Goal: Task Accomplishment & Management: Manage account settings

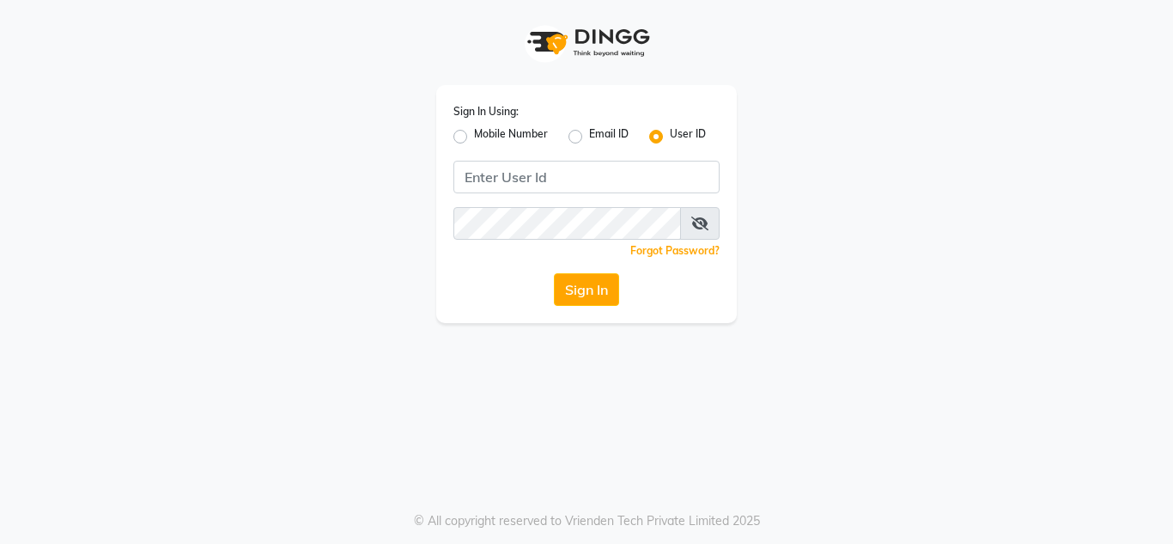
click at [474, 131] on label "Mobile Number" at bounding box center [511, 136] width 74 height 21
click at [474, 131] on input "Mobile Number" at bounding box center [479, 131] width 11 height 11
radio input "true"
radio input "false"
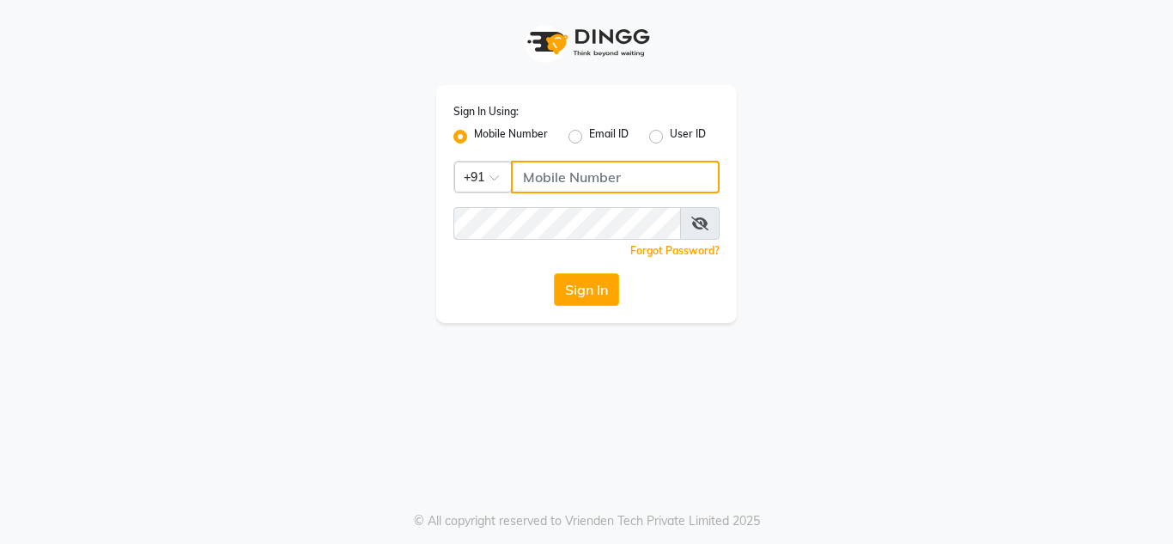
click at [572, 190] on input "Username" at bounding box center [615, 177] width 209 height 33
type input "7832031132"
click at [493, 203] on div "Sign In Using: Mobile Number Email ID User ID Country Code × [PHONE_NUMBER] Rem…" at bounding box center [586, 204] width 301 height 238
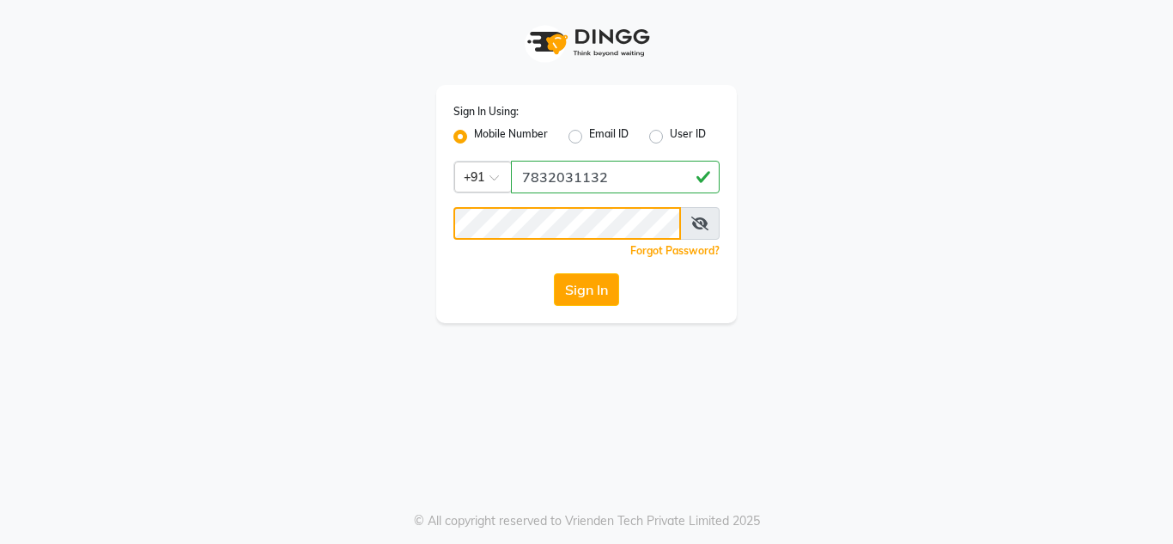
click at [554, 273] on button "Sign In" at bounding box center [586, 289] width 65 height 33
click at [594, 281] on button "Sign In" at bounding box center [586, 289] width 65 height 33
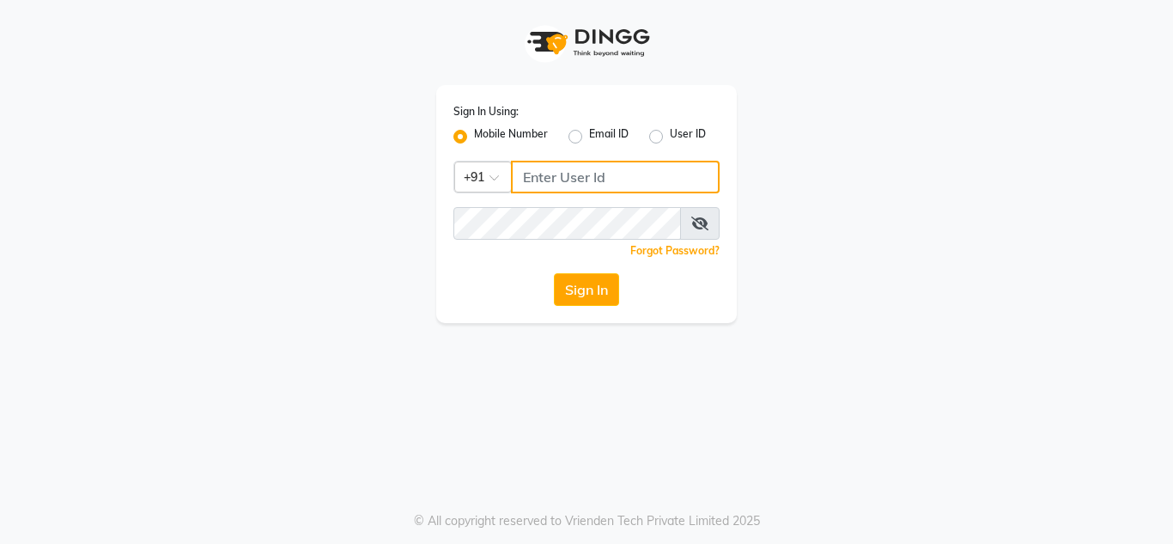
click at [623, 180] on input "Username" at bounding box center [615, 177] width 209 height 33
type input "7832031132"
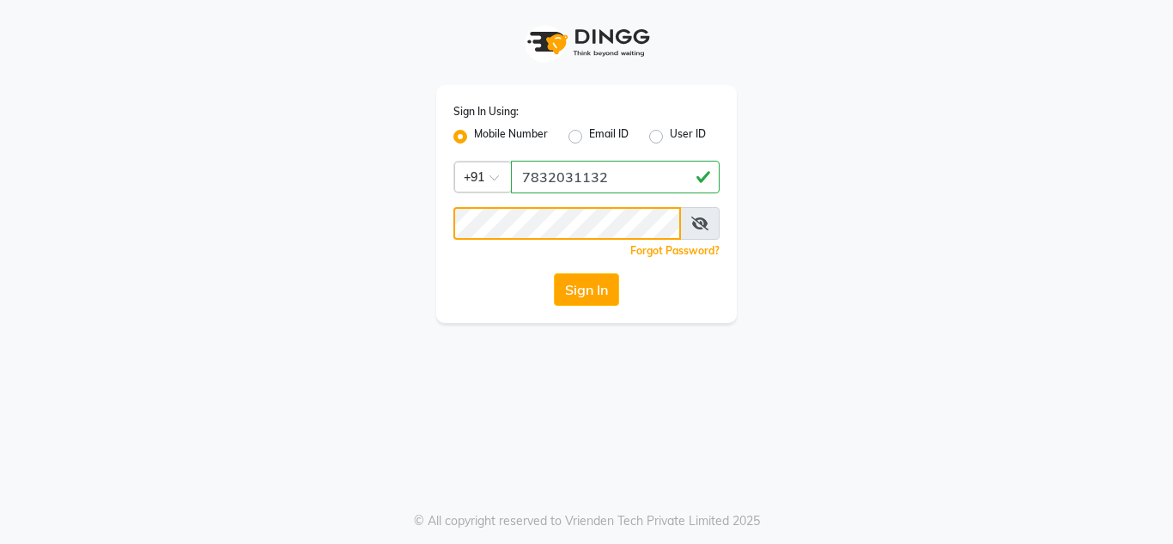
click at [554, 273] on button "Sign In" at bounding box center [586, 289] width 65 height 33
click at [656, 445] on div "Sign In Using: Mobile Number Email ID User ID Country Code × +91 7832031132 Rem…" at bounding box center [586, 272] width 1173 height 544
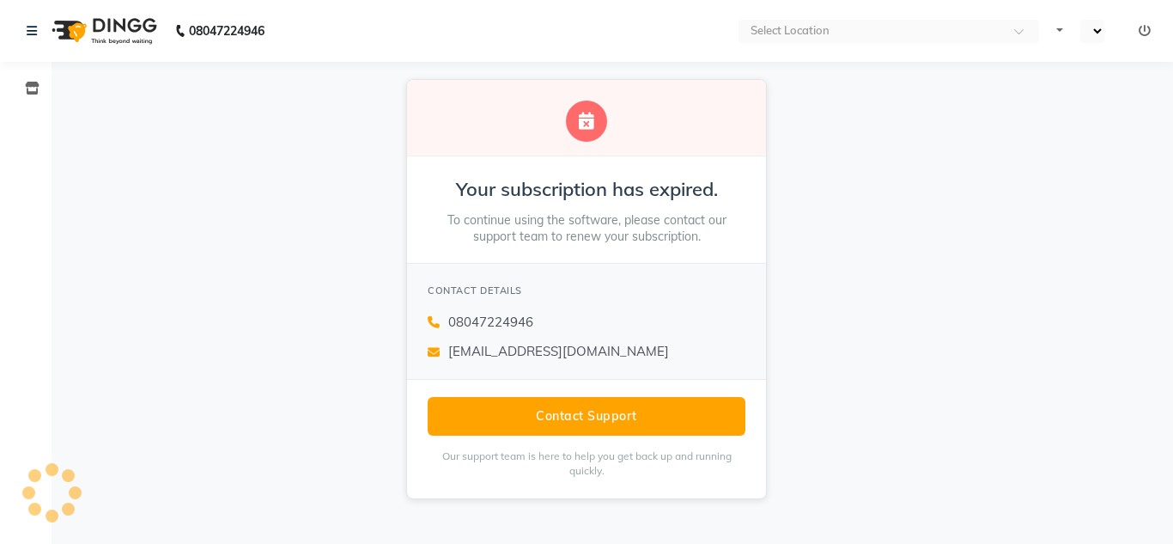
select select "en"
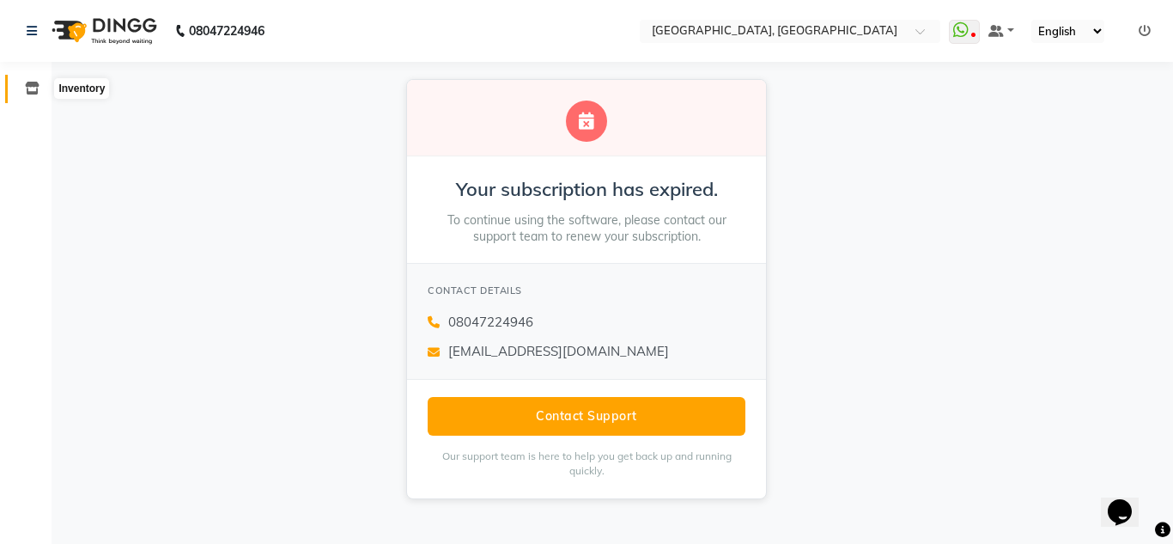
click at [29, 89] on icon at bounding box center [32, 88] width 15 height 13
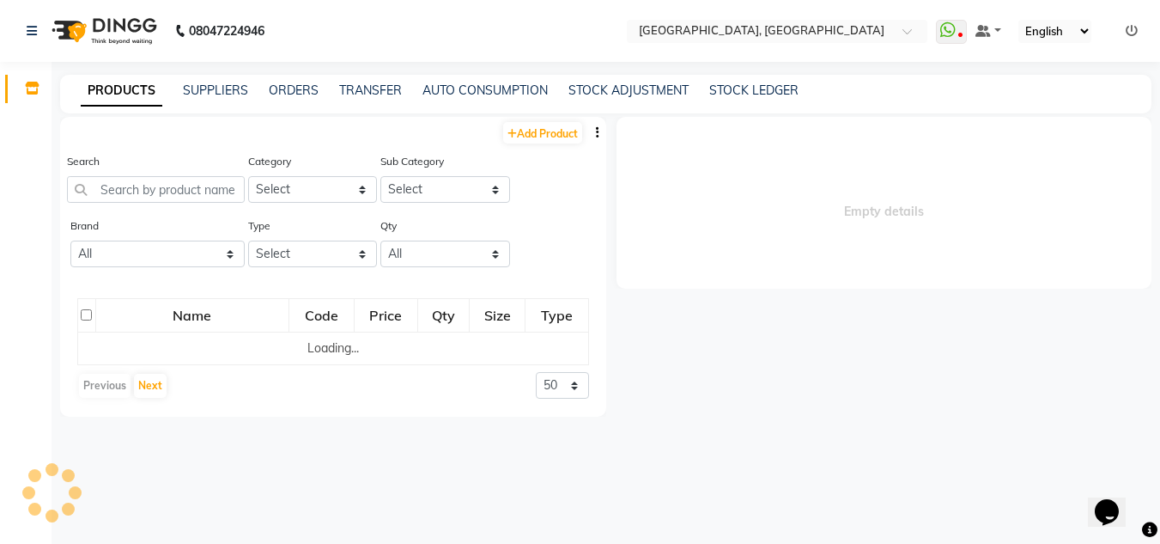
select select
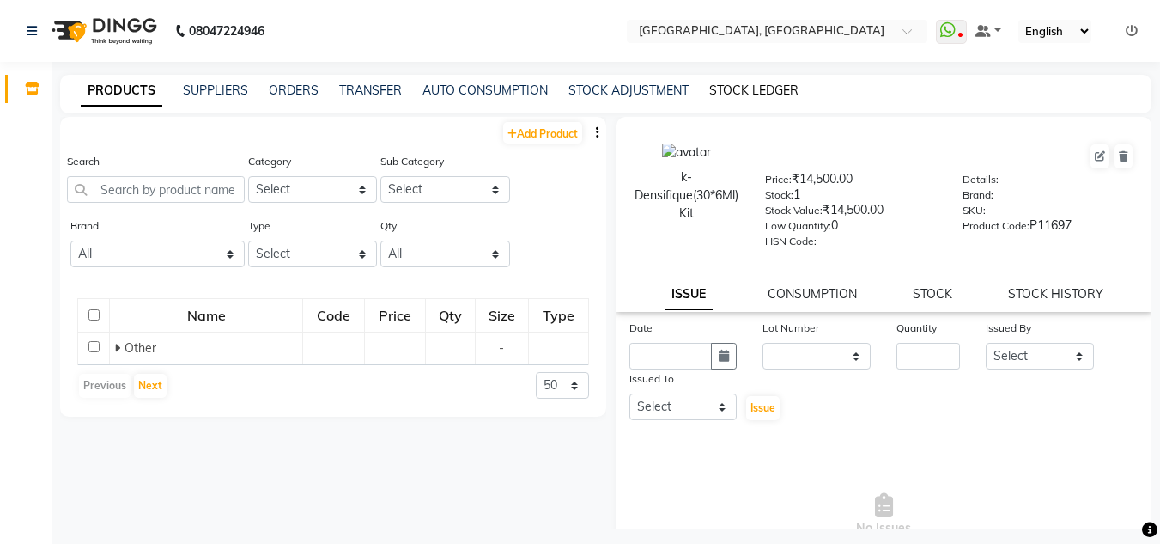
click at [751, 91] on link "STOCK LEDGER" at bounding box center [753, 89] width 89 height 15
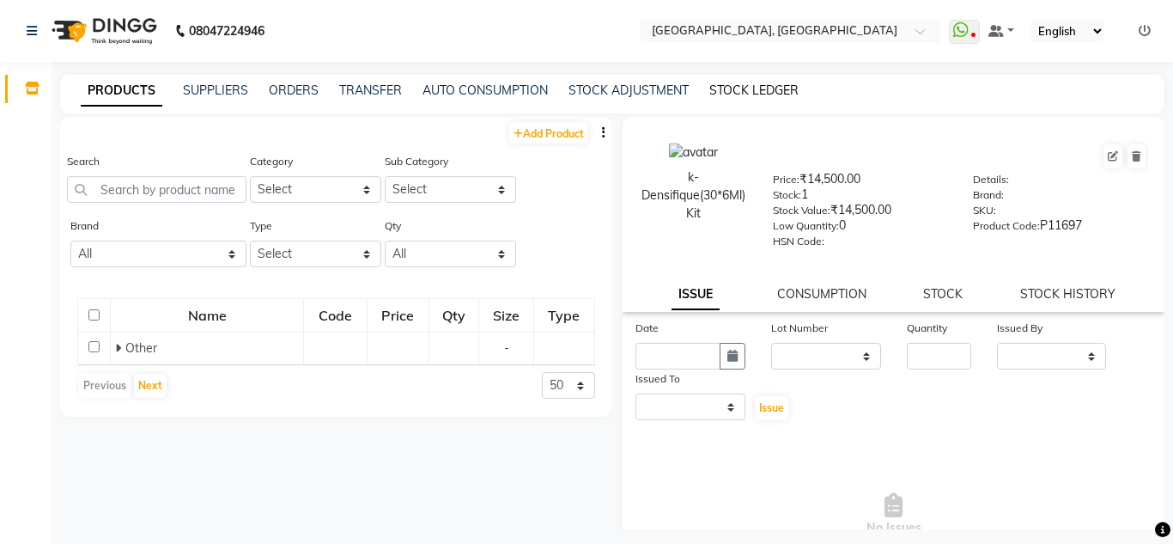
select select "all"
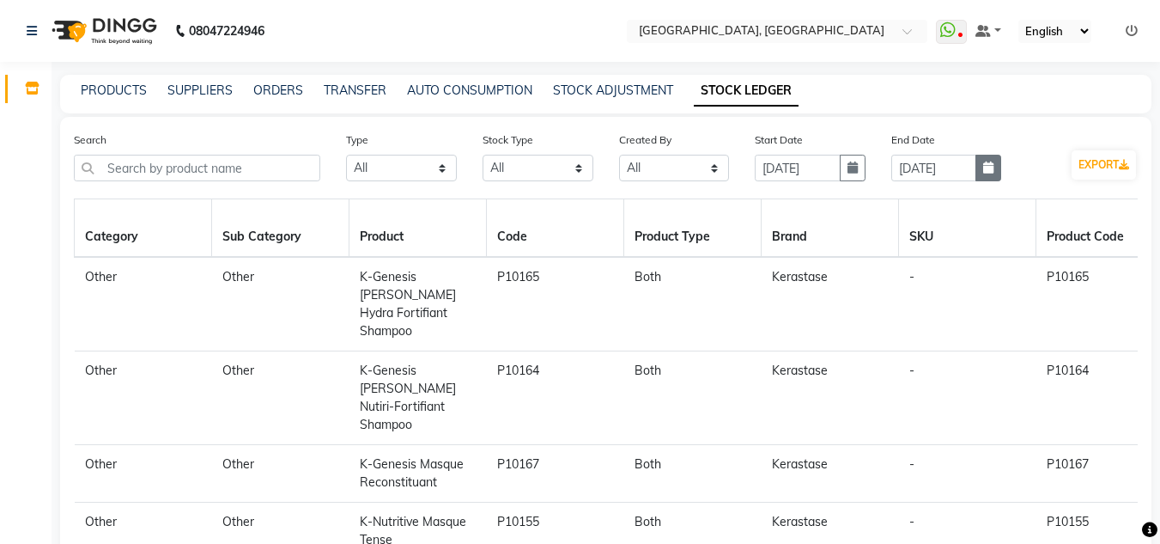
click at [982, 166] on button "button" at bounding box center [989, 168] width 26 height 27
select select "9"
select select "2025"
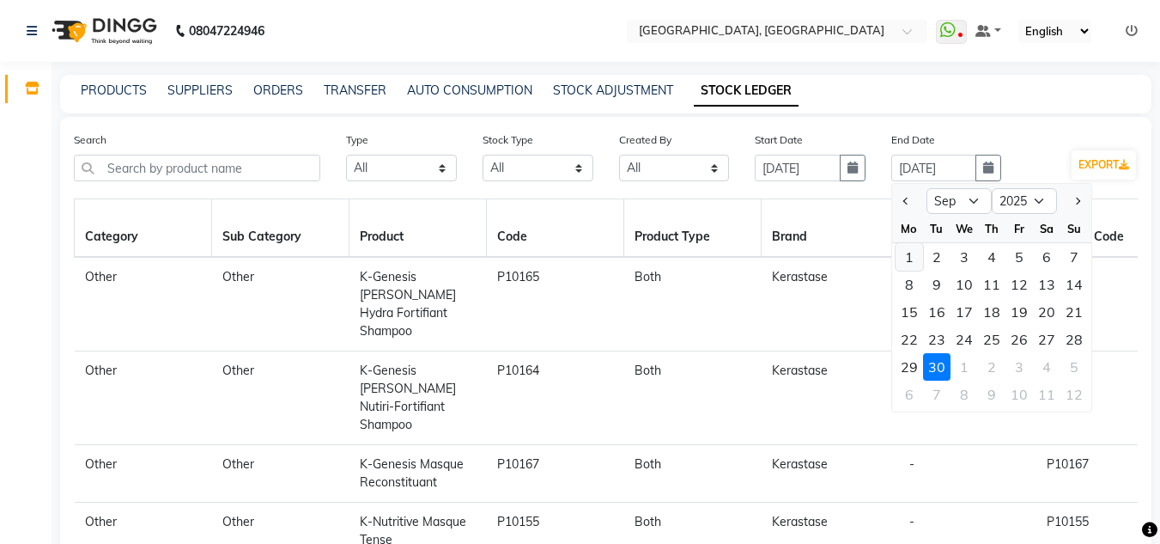
click at [908, 258] on div "1" at bounding box center [909, 256] width 27 height 27
type input "01-09-2025"
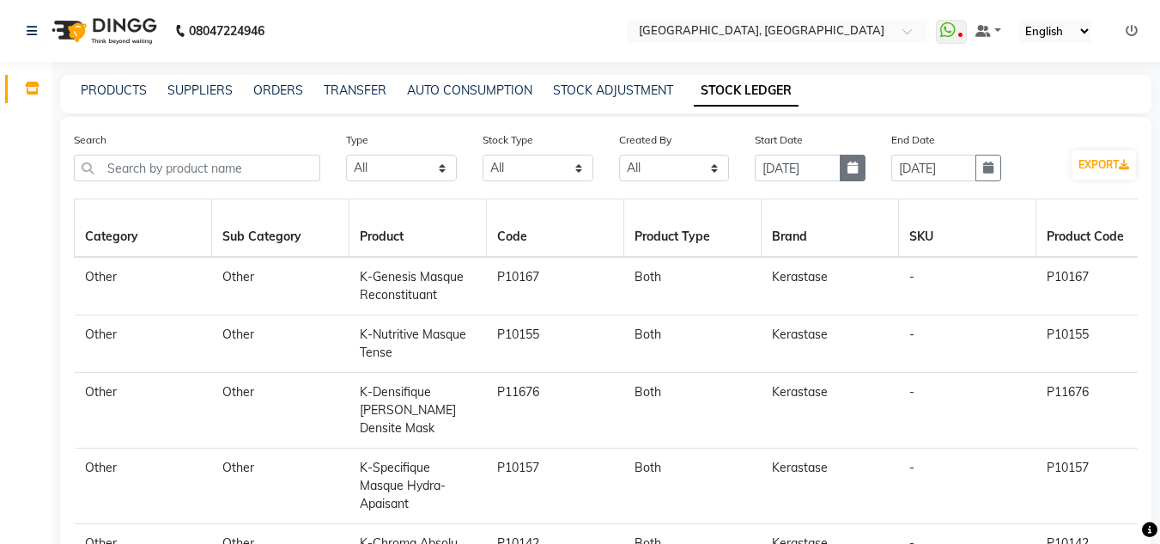
click at [842, 164] on button "button" at bounding box center [853, 168] width 26 height 27
select select "9"
select select "2025"
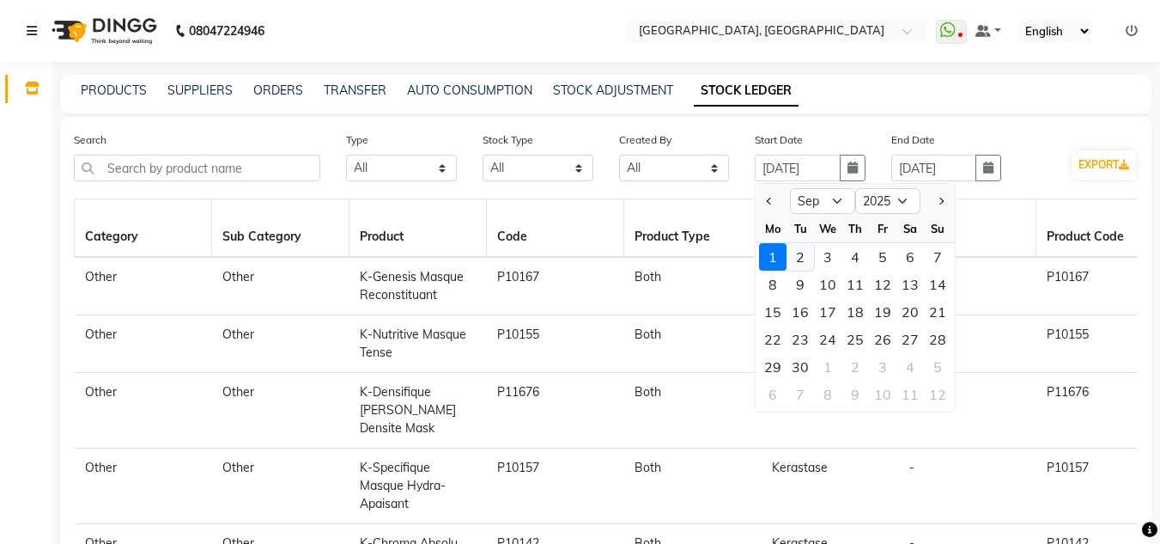
click at [805, 258] on div "2" at bounding box center [800, 256] width 27 height 27
type input "02-09-2025"
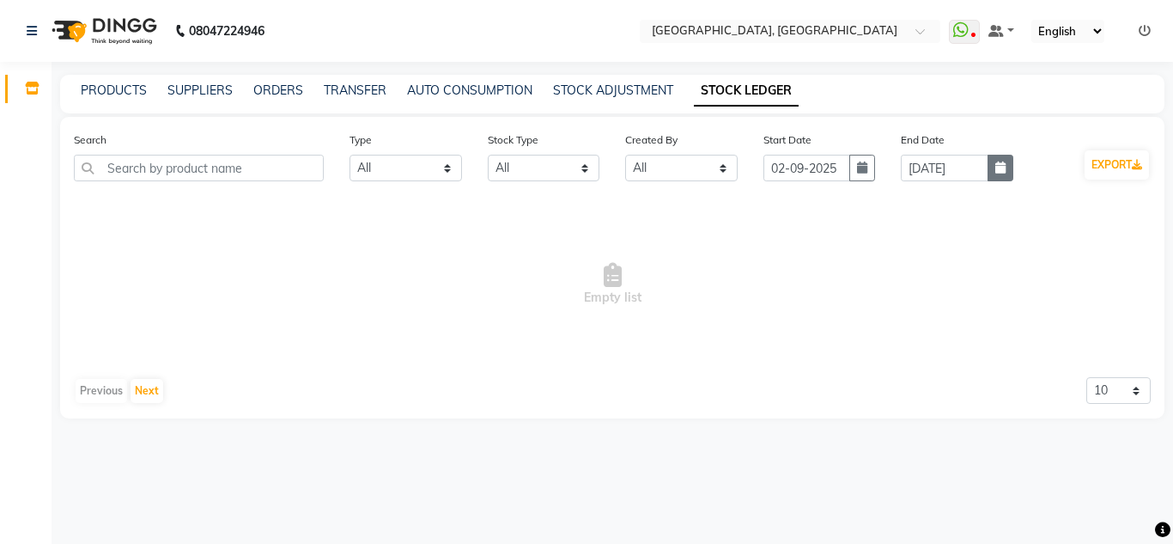
click at [992, 167] on button "button" at bounding box center [1001, 168] width 26 height 27
select select "9"
select select "2025"
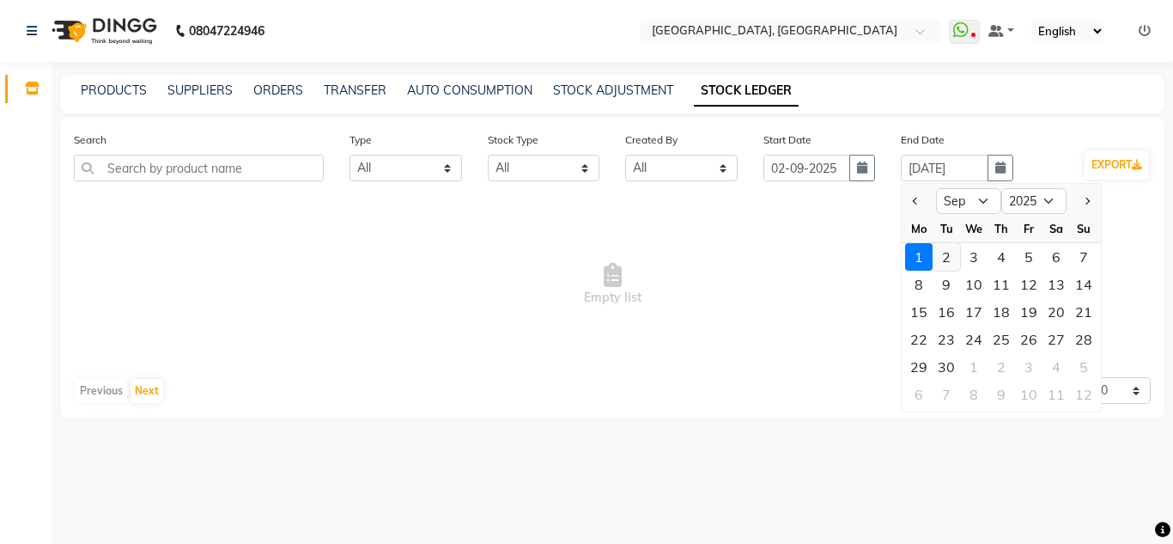
click at [945, 260] on div "2" at bounding box center [946, 256] width 27 height 27
type input "02-09-2025"
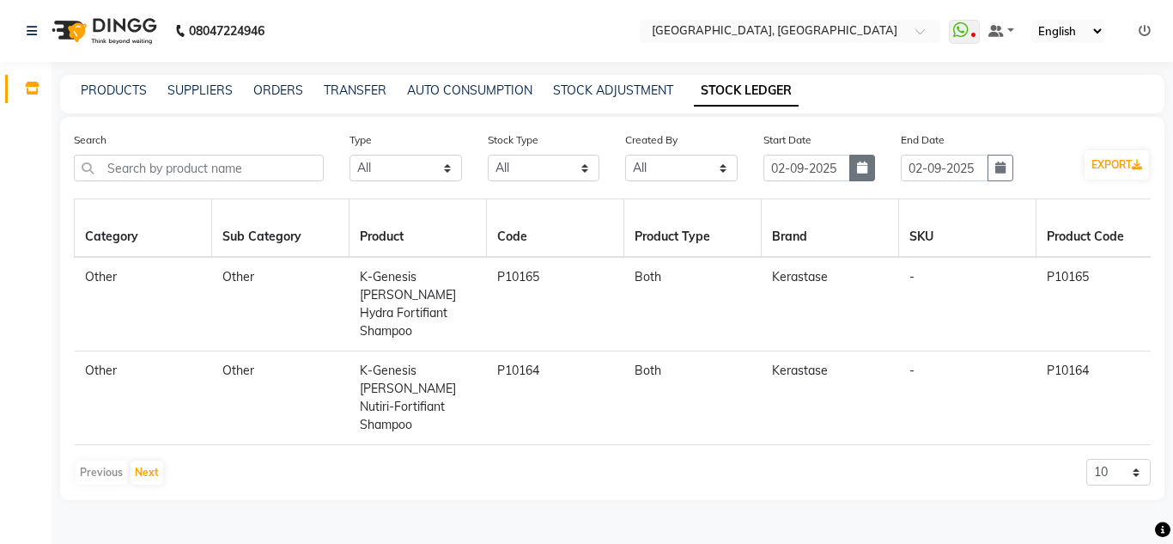
click at [860, 173] on icon "button" at bounding box center [862, 167] width 10 height 12
select select "9"
select select "2025"
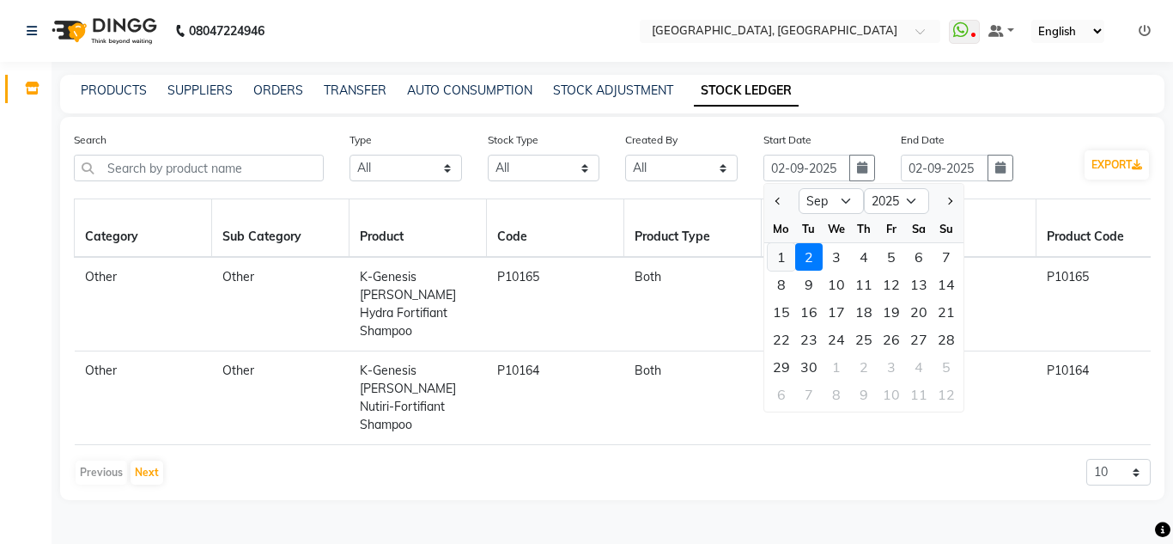
click at [785, 258] on div "1" at bounding box center [781, 256] width 27 height 27
type input "01-09-2025"
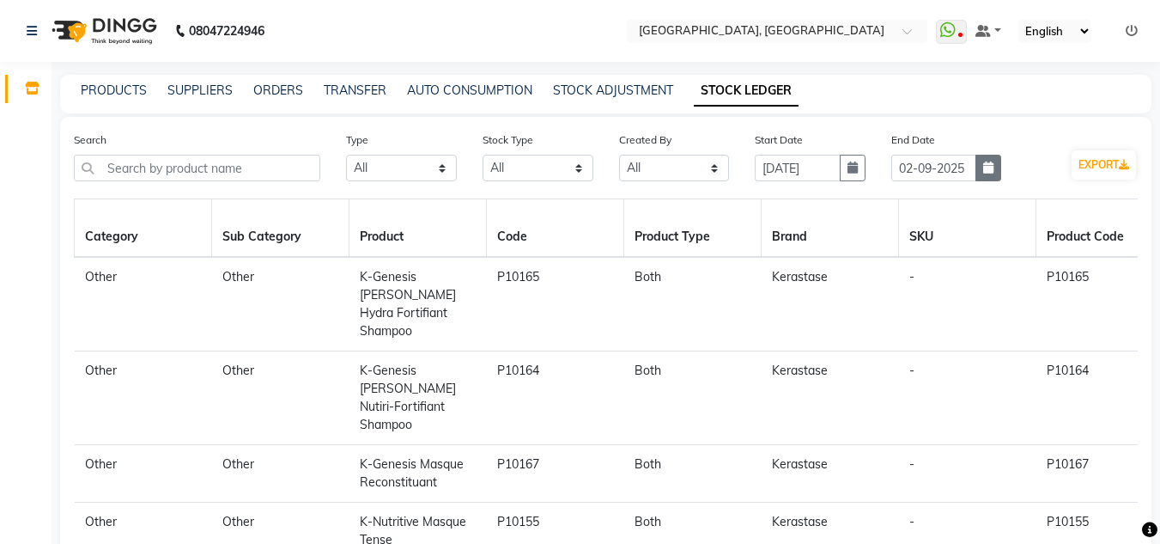
click at [989, 171] on icon "button" at bounding box center [988, 167] width 10 height 12
select select "9"
select select "2025"
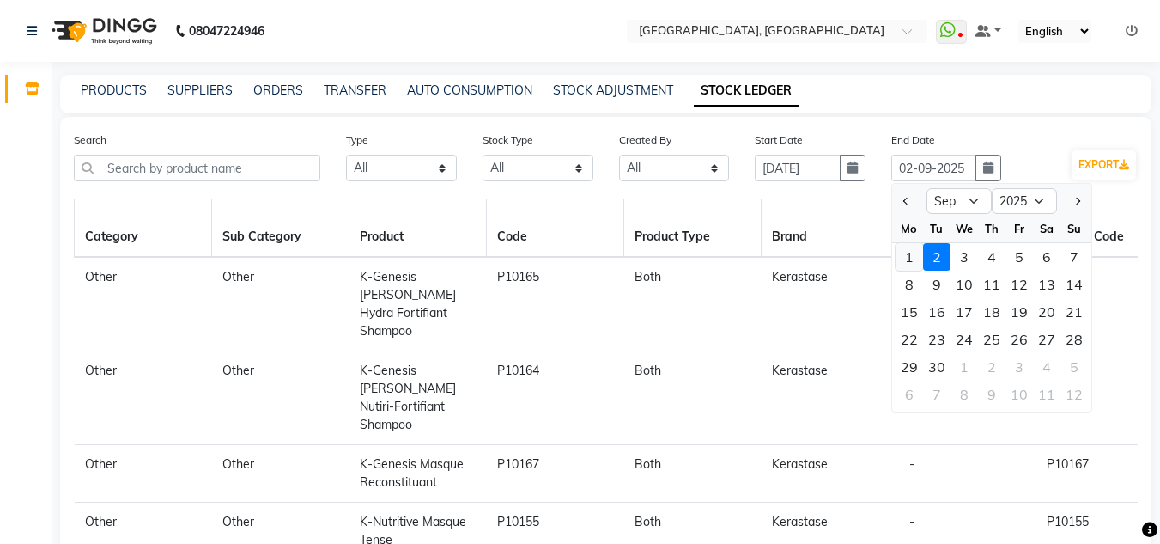
click at [905, 264] on div "1" at bounding box center [909, 256] width 27 height 27
type input "01-09-2025"
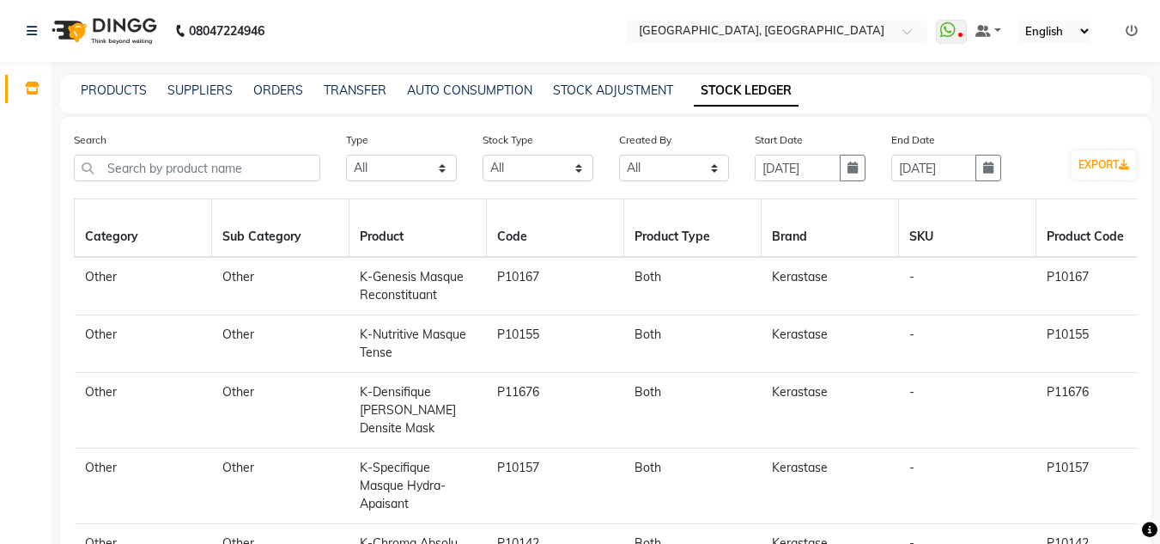
click at [625, 79] on div "PRODUCTS SUPPLIERS ORDERS TRANSFER AUTO CONSUMPTION STOCK ADJUSTMENT STOCK LEDG…" at bounding box center [605, 94] width 1091 height 39
click at [625, 91] on link "STOCK ADJUSTMENT" at bounding box center [613, 89] width 120 height 15
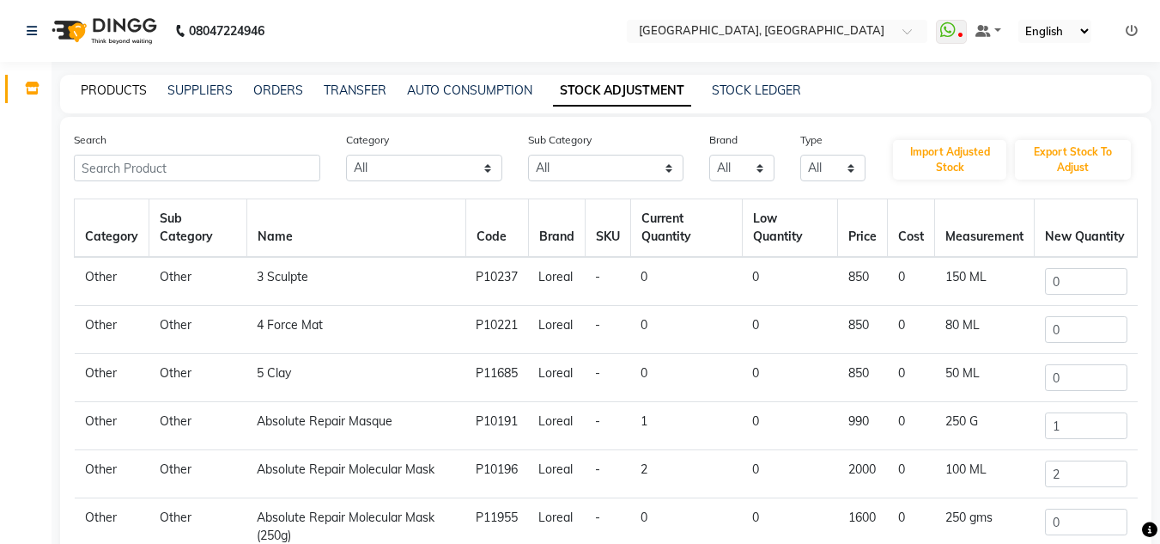
click at [136, 94] on link "PRODUCTS" at bounding box center [114, 89] width 66 height 15
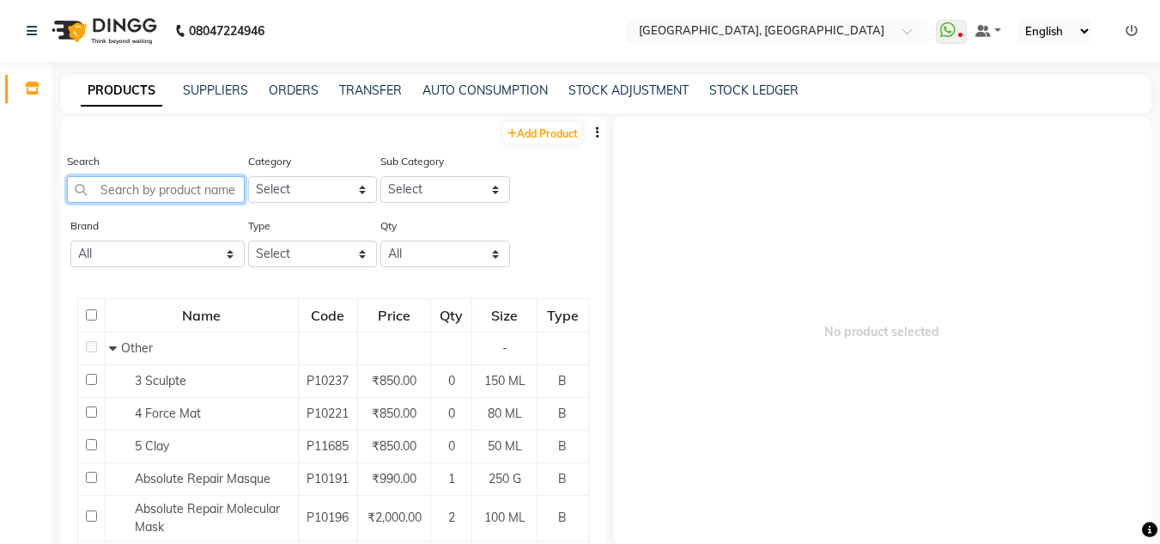
click at [206, 188] on input "text" at bounding box center [156, 189] width 178 height 27
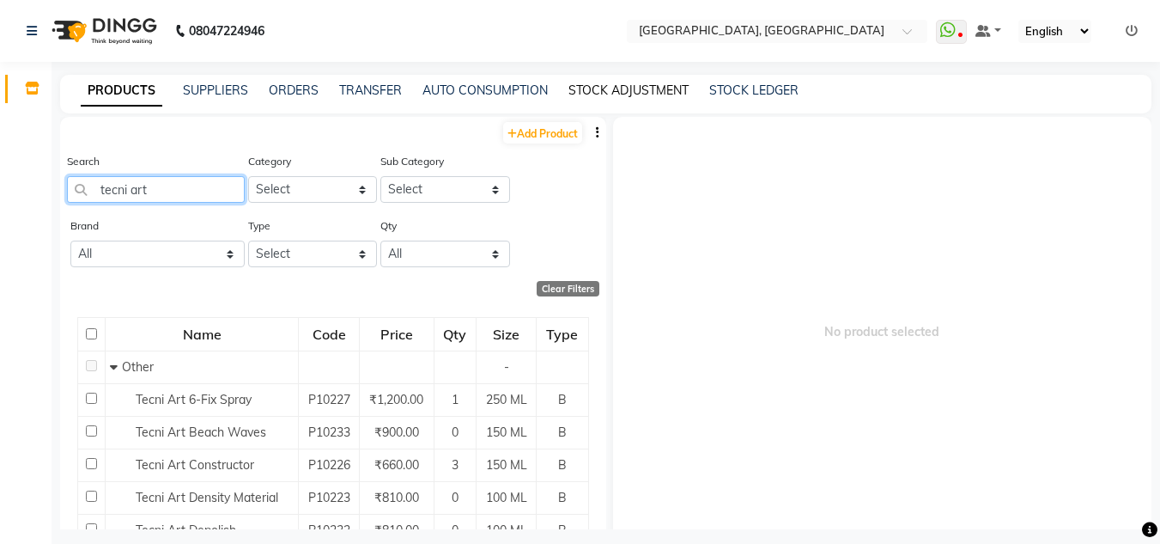
type input "tecni art"
click at [625, 95] on link "STOCK ADJUSTMENT" at bounding box center [628, 89] width 120 height 15
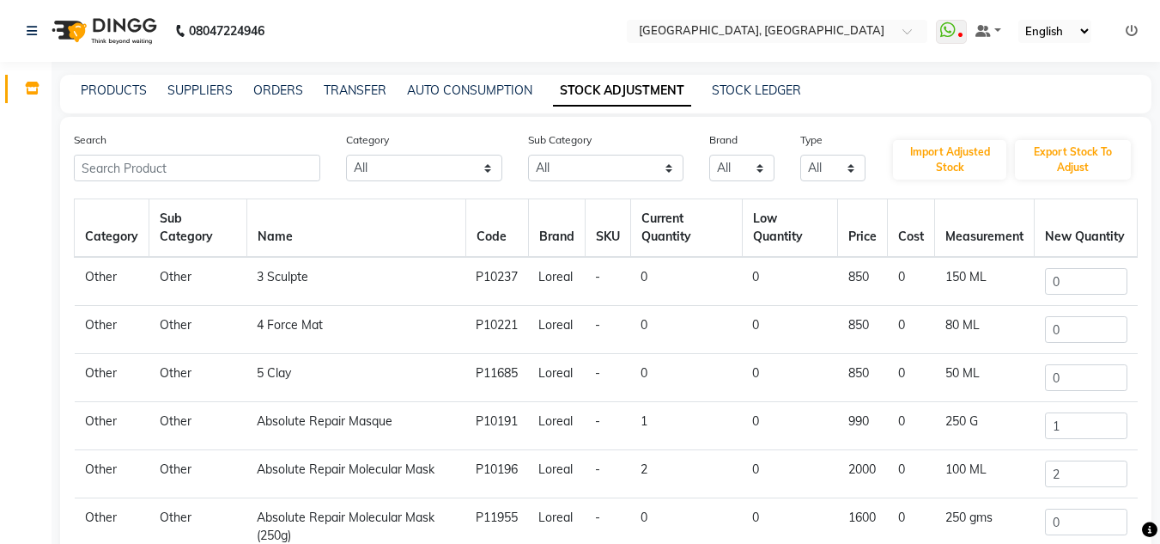
click at [757, 102] on div "PRODUCTS SUPPLIERS ORDERS TRANSFER AUTO CONSUMPTION STOCK ADJUSTMENT STOCK LEDG…" at bounding box center [605, 94] width 1091 height 39
click at [761, 91] on link "STOCK LEDGER" at bounding box center [756, 89] width 89 height 15
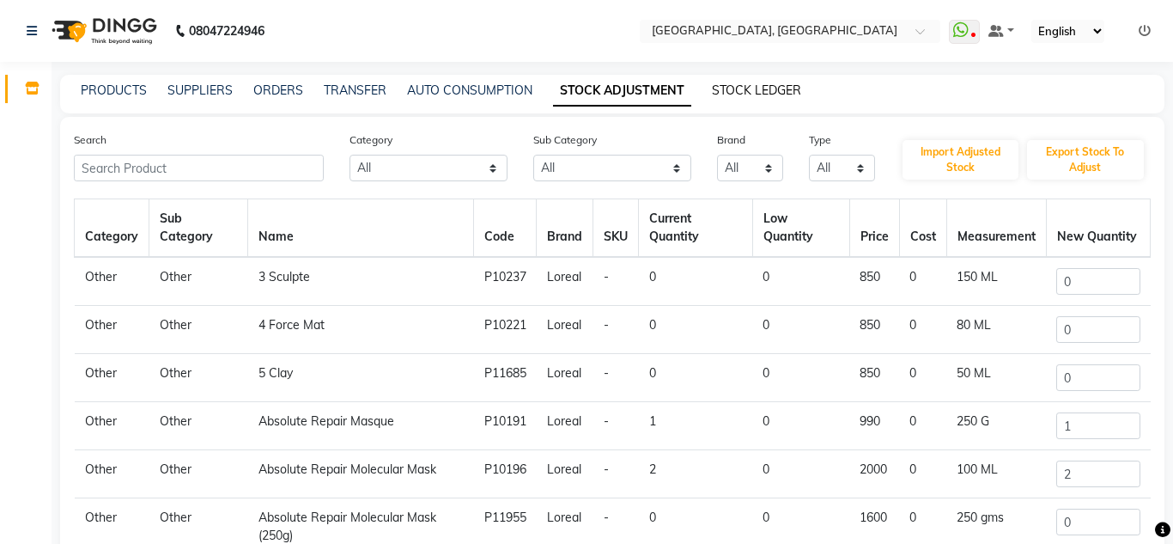
select select "all"
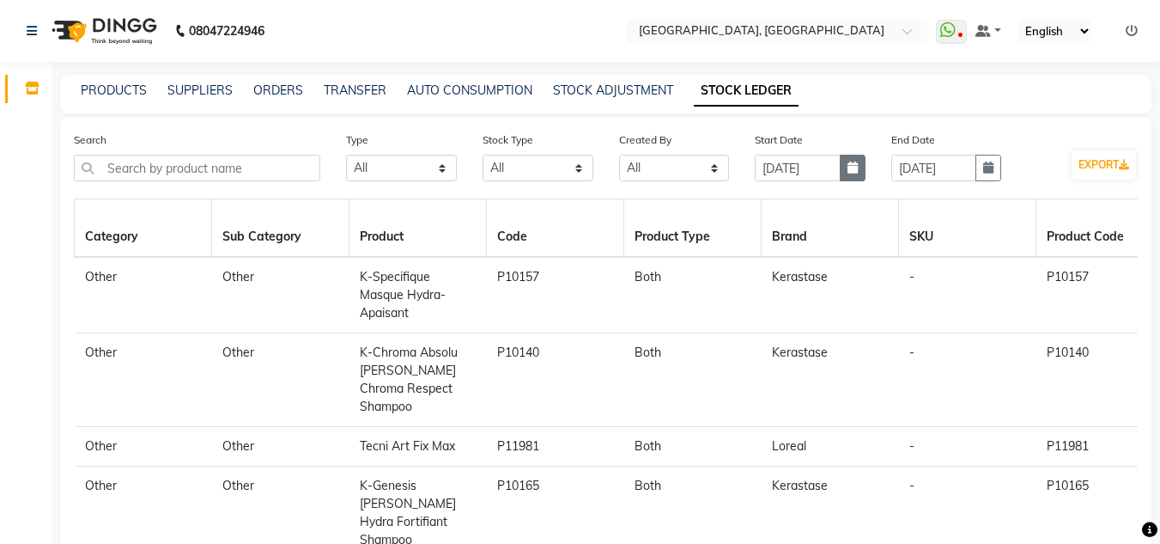
click at [852, 167] on icon "button" at bounding box center [853, 167] width 10 height 12
select select "9"
select select "2025"
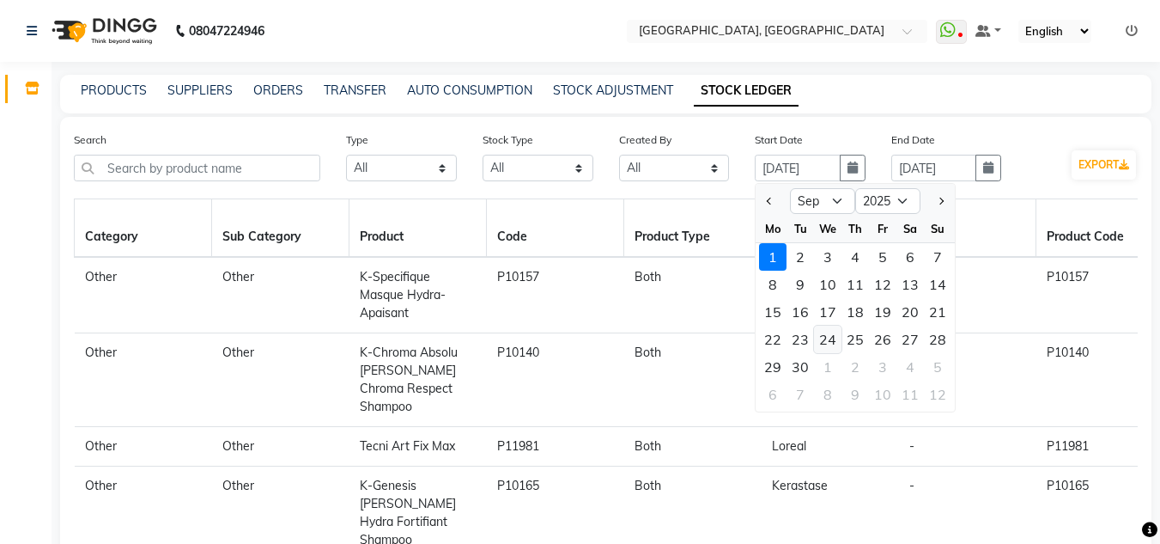
click at [832, 337] on div "24" at bounding box center [827, 338] width 27 height 27
type input "24-09-2025"
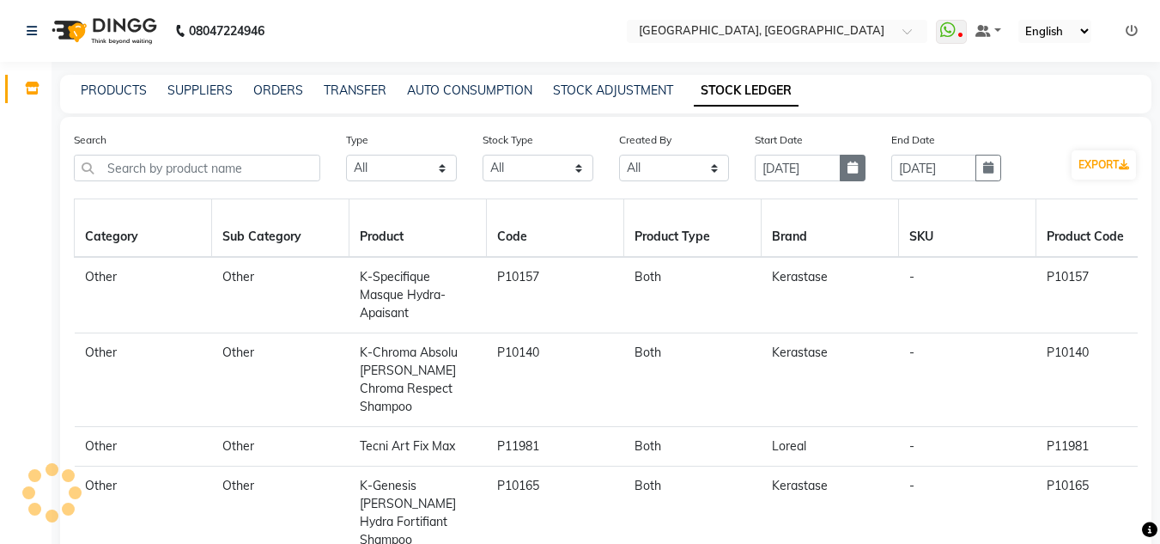
click at [851, 167] on icon "button" at bounding box center [853, 167] width 10 height 12
select select "9"
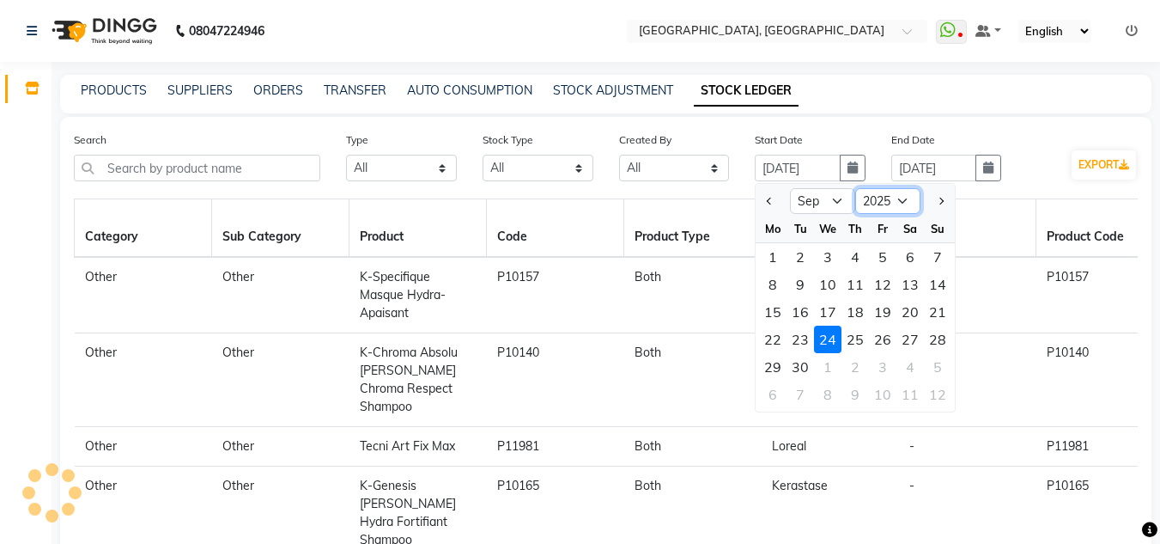
click at [894, 208] on select "2015 2016 2017 2018 2019 2020 2021 2022 2023 2024 2025 2026 2027 2028 2029 2030…" at bounding box center [887, 201] width 65 height 26
select select "2024"
click at [855, 188] on select "2015 2016 2017 2018 2019 2020 2021 2022 2023 2024 2025 2026 2027 2028 2029 2030…" at bounding box center [887, 201] width 65 height 26
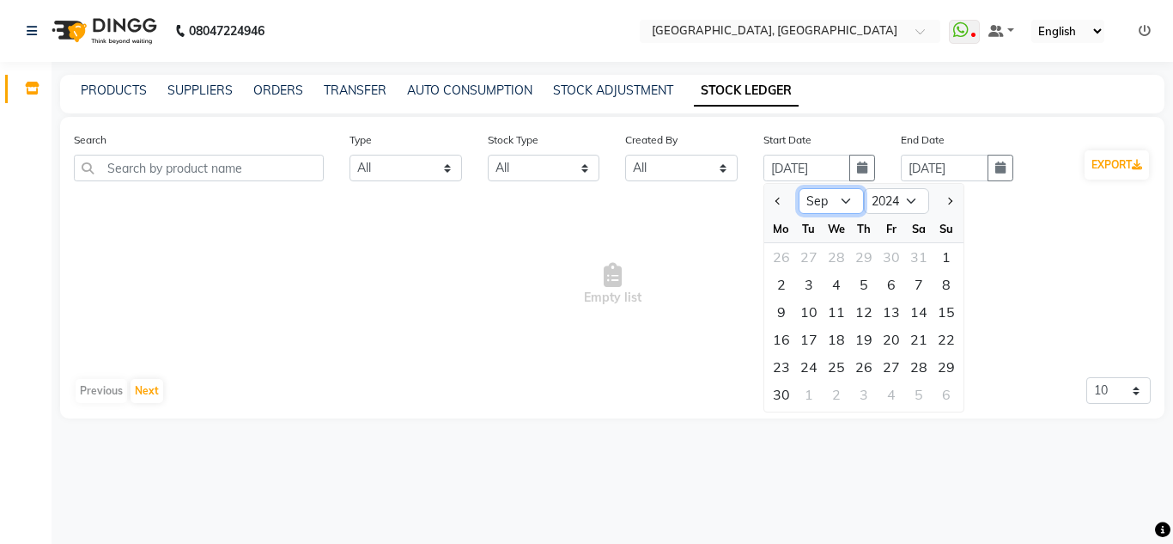
click at [848, 205] on select "Jan Feb Mar Apr May Jun Jul Aug Sep Oct Nov Dec" at bounding box center [831, 201] width 65 height 26
click at [799, 188] on select "Jan Feb Mar Apr May Jun Jul Aug Sep Oct Nov Dec" at bounding box center [831, 201] width 65 height 26
click at [847, 198] on select "Jan Feb Mar Apr May Jun Jul Aug Sep Oct Nov Dec" at bounding box center [831, 201] width 65 height 26
select select "3"
click at [799, 188] on select "Jan Feb Mar Apr May Jun Jul Aug Sep Oct Nov Dec" at bounding box center [831, 201] width 65 height 26
